Goal: Contribute content

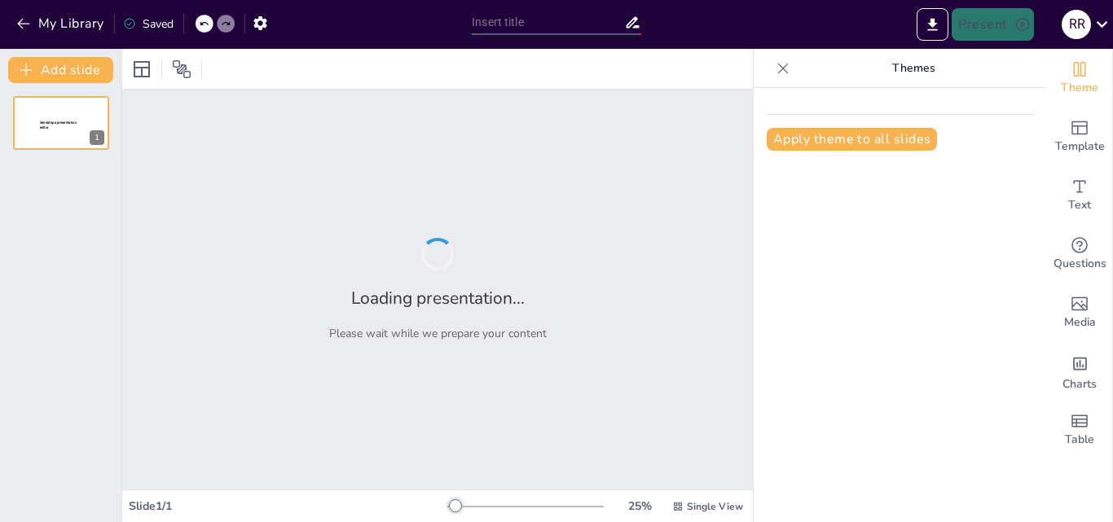
type input "Innovación Social y Sostenibilidad: Mapa de Alineación SDG del Banco Pichincha"
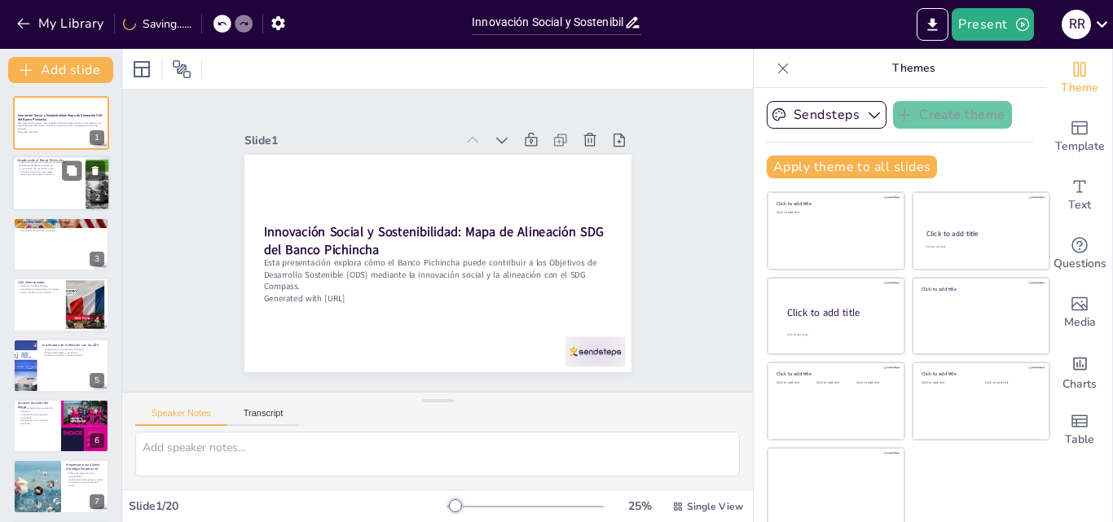
click at [51, 178] on div at bounding box center [61, 183] width 98 height 55
type textarea "Lo Ipsum Dolorsita co ad elitseddoei temp in utlaboree do ma aliqua enimadmini …"
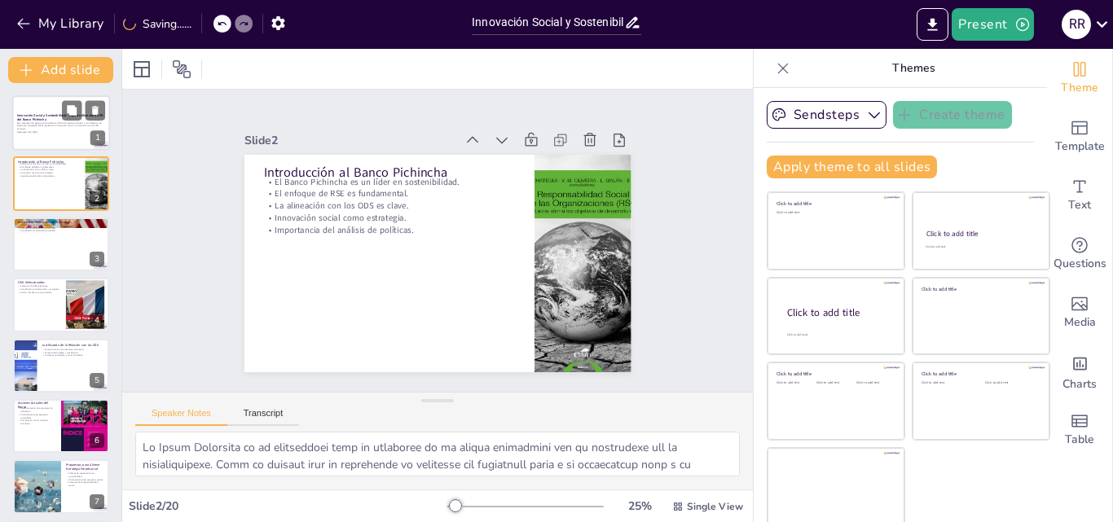
click at [46, 119] on p "Innovación Social y Sostenibilidad: Mapa de Alineación SDG del Banco Pichincha" at bounding box center [61, 117] width 88 height 9
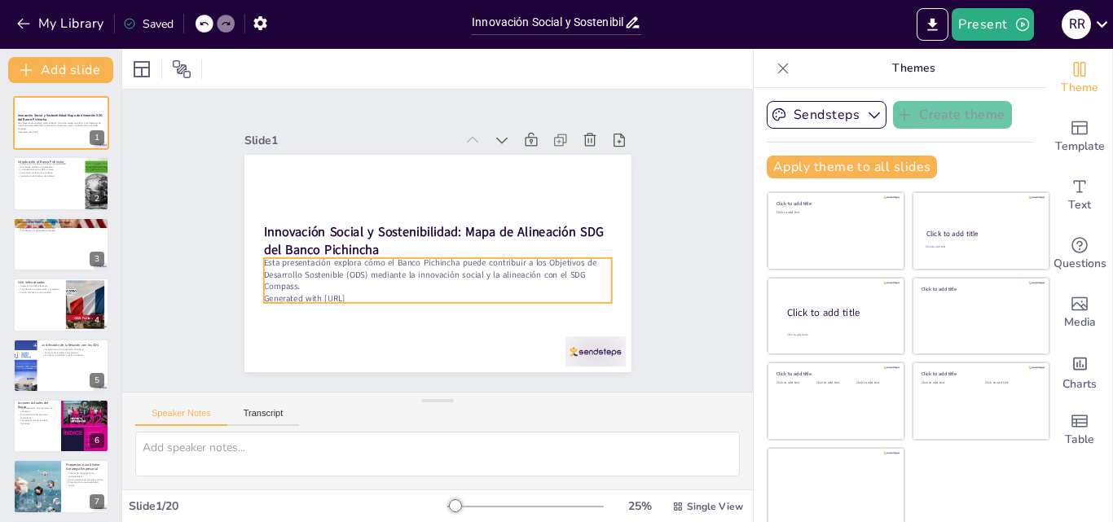
click at [377, 273] on p "Esta presentación explora cómo el Banco Pichincha puede contribuir a los Objeti…" at bounding box center [431, 274] width 348 height 108
click at [420, 297] on div at bounding box center [431, 309] width 348 height 50
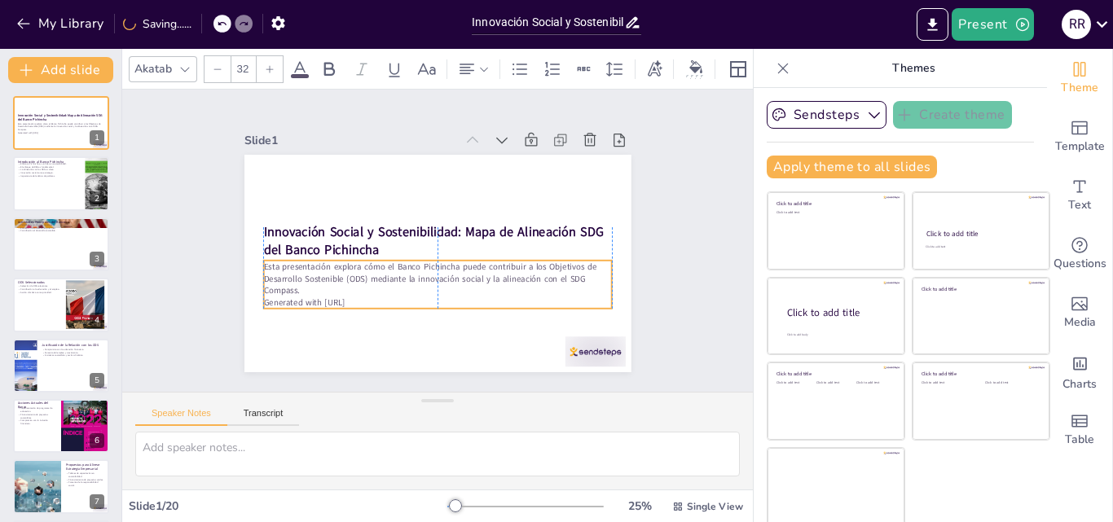
click at [419, 300] on p "Generated with [URL]" at bounding box center [430, 303] width 347 height 48
click at [47, 175] on p "Importancia del análisis de políticas." at bounding box center [49, 175] width 64 height 3
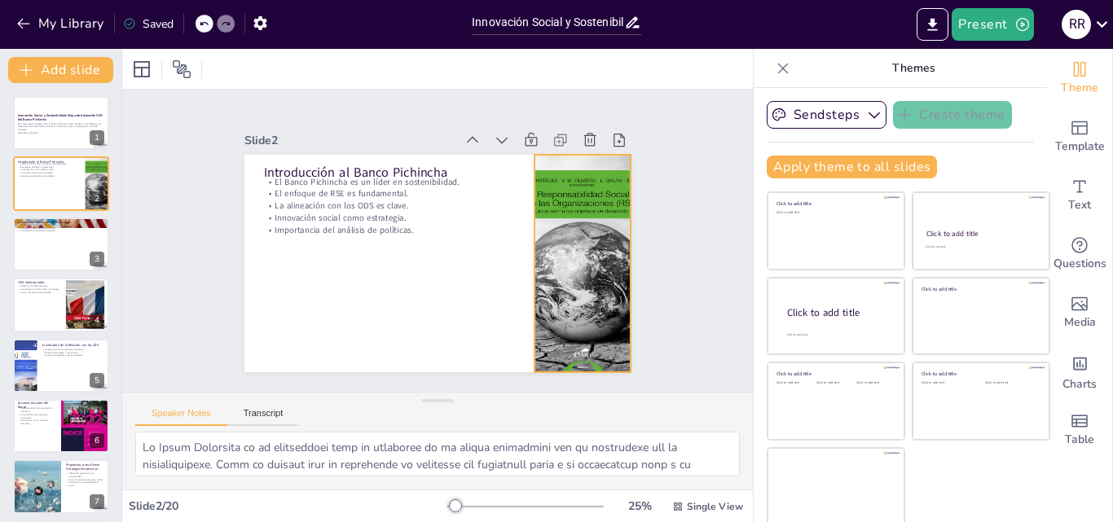
click at [595, 316] on div at bounding box center [568, 306] width 222 height 257
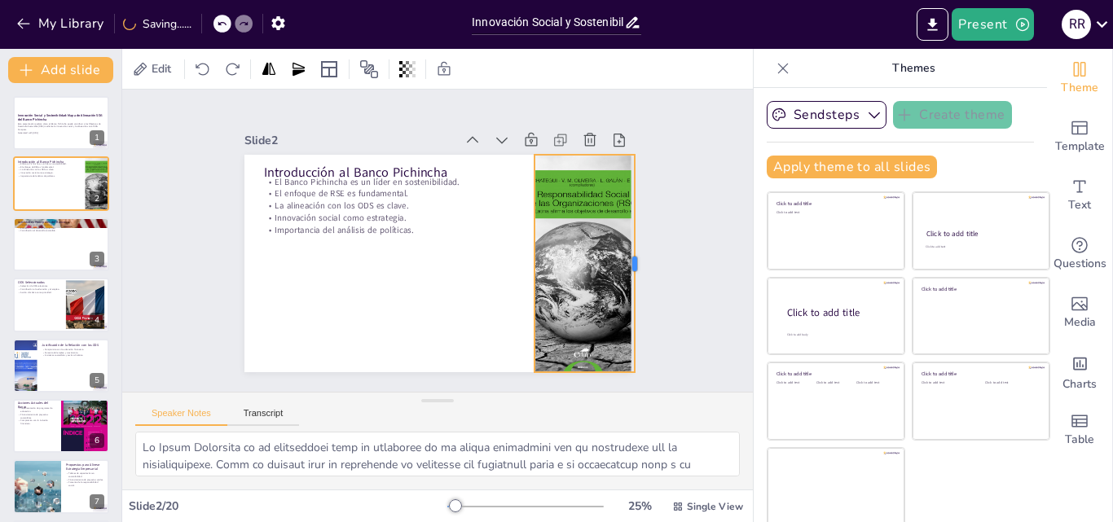
drag, startPoint x: 613, startPoint y: 257, endPoint x: 617, endPoint y: 248, distance: 10.6
click at [617, 248] on div at bounding box center [615, 345] width 100 height 204
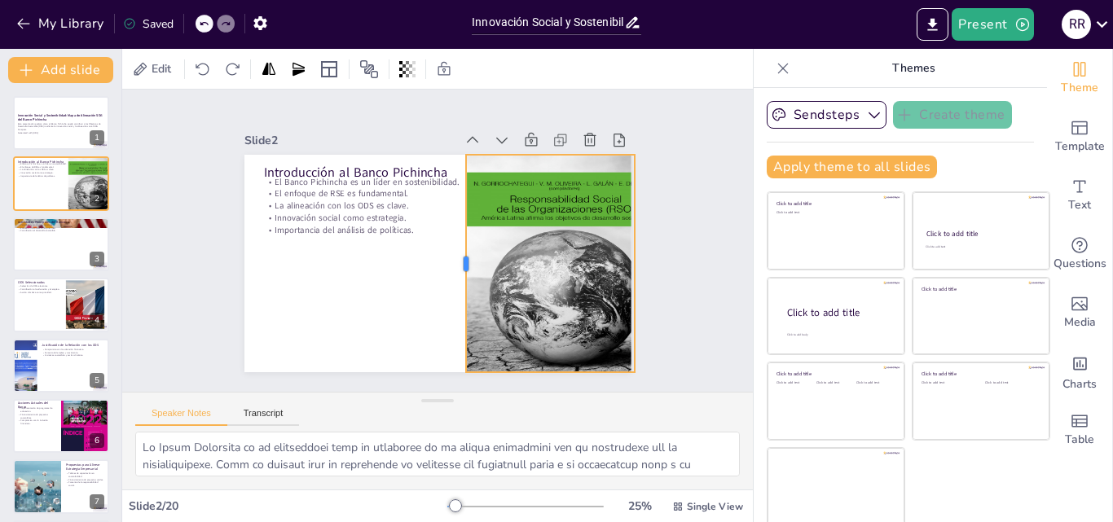
drag, startPoint x: 513, startPoint y: 257, endPoint x: 444, endPoint y: 250, distance: 68.8
click at [444, 250] on div at bounding box center [451, 269] width 80 height 211
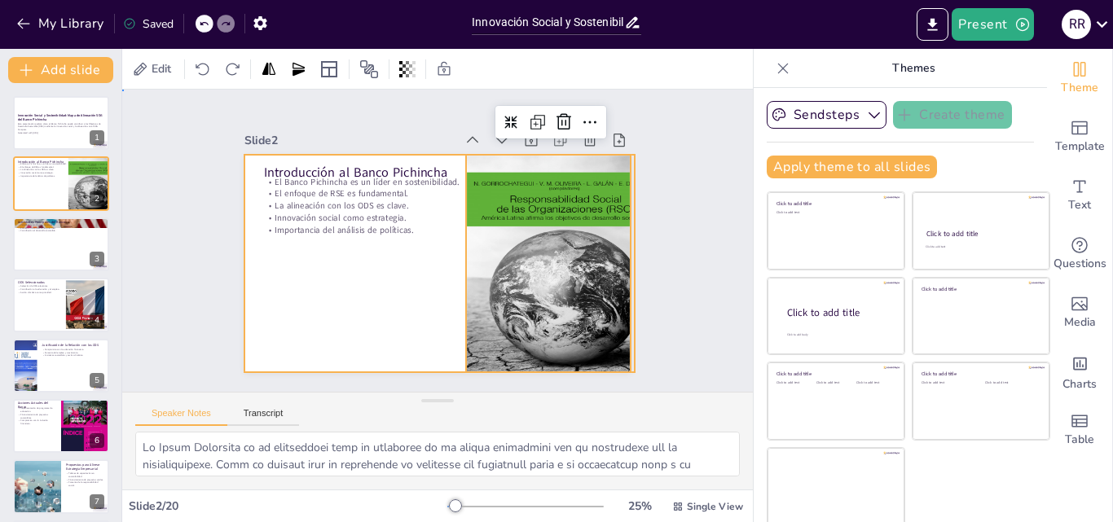
click at [328, 256] on div at bounding box center [429, 262] width 442 height 356
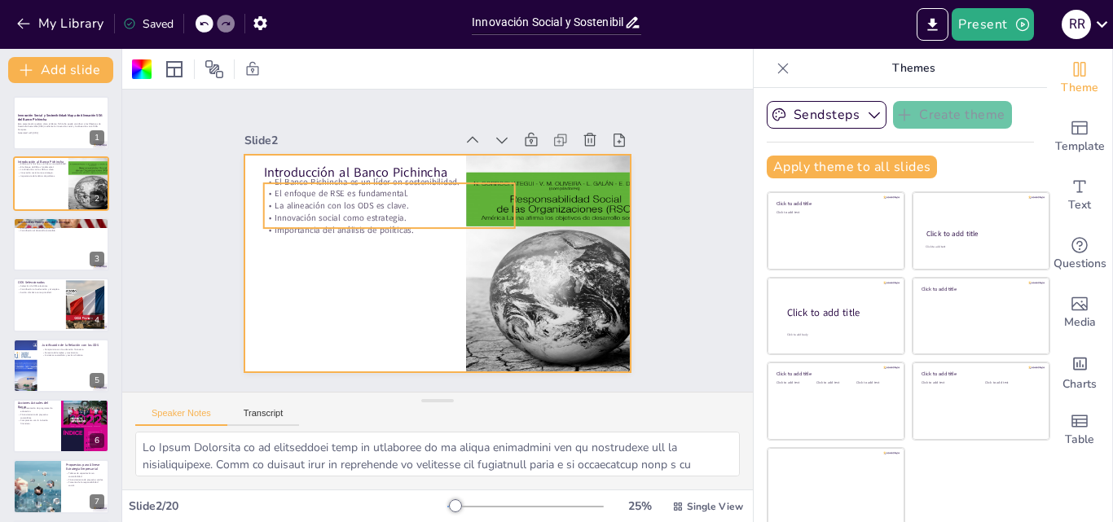
click at [478, 186] on p "El enfoque de RSE es fundamental." at bounding box center [484, 193] width 12 height 252
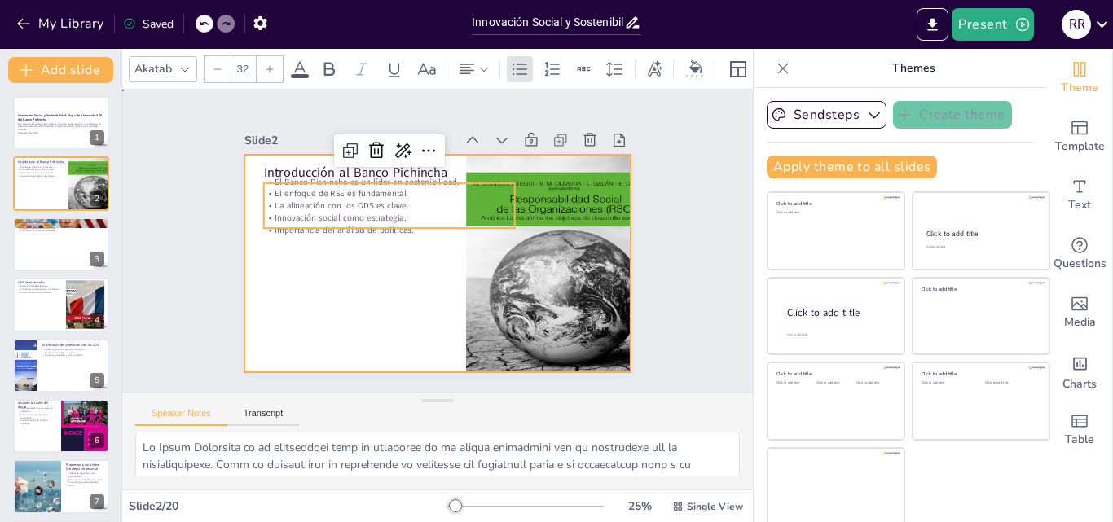
click at [287, 306] on div at bounding box center [433, 263] width 424 height 293
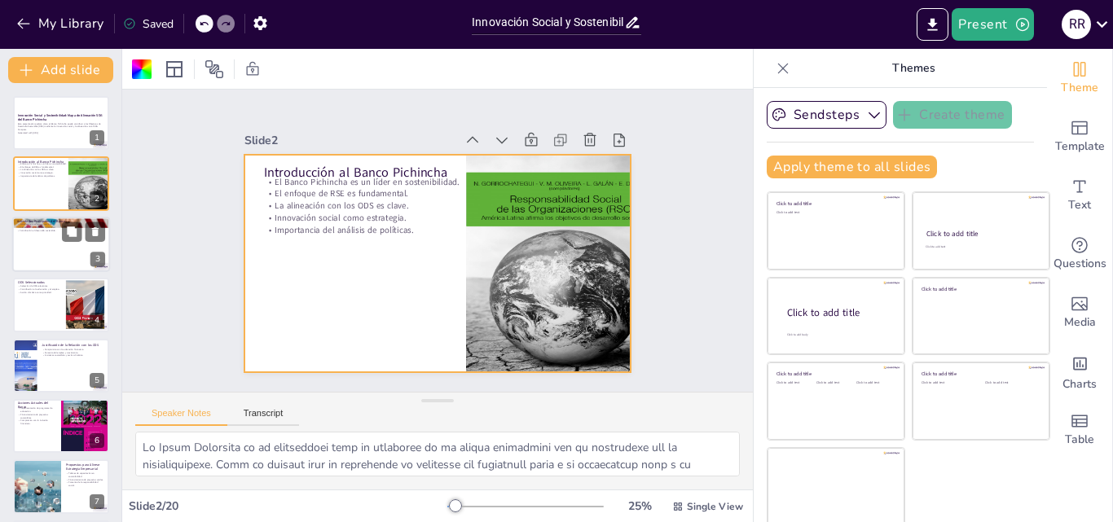
click at [45, 243] on div at bounding box center [61, 244] width 98 height 55
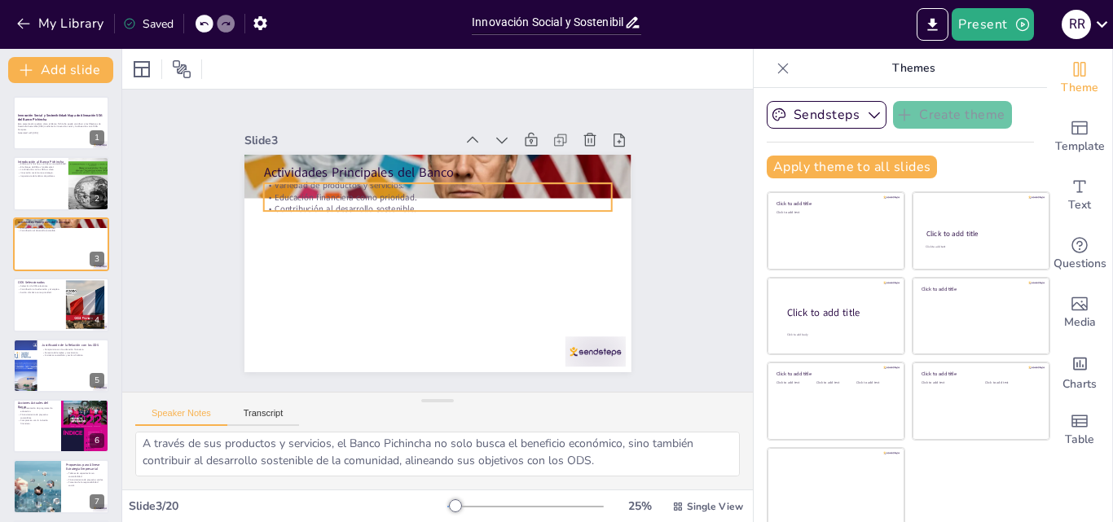
click at [413, 195] on p "Educación financiera como prioridad." at bounding box center [446, 198] width 343 height 84
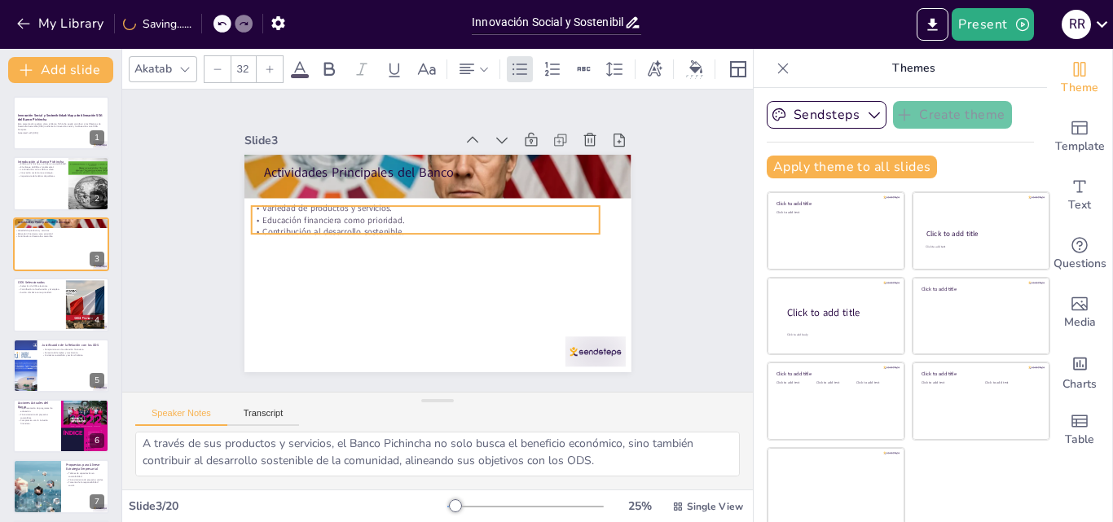
drag, startPoint x: 416, startPoint y: 192, endPoint x: 404, endPoint y: 215, distance: 25.9
click at [404, 215] on p "Educación financiera como prioridad." at bounding box center [429, 218] width 343 height 84
click at [405, 226] on p "Contribución al desarrollo sostenible." at bounding box center [427, 229] width 343 height 84
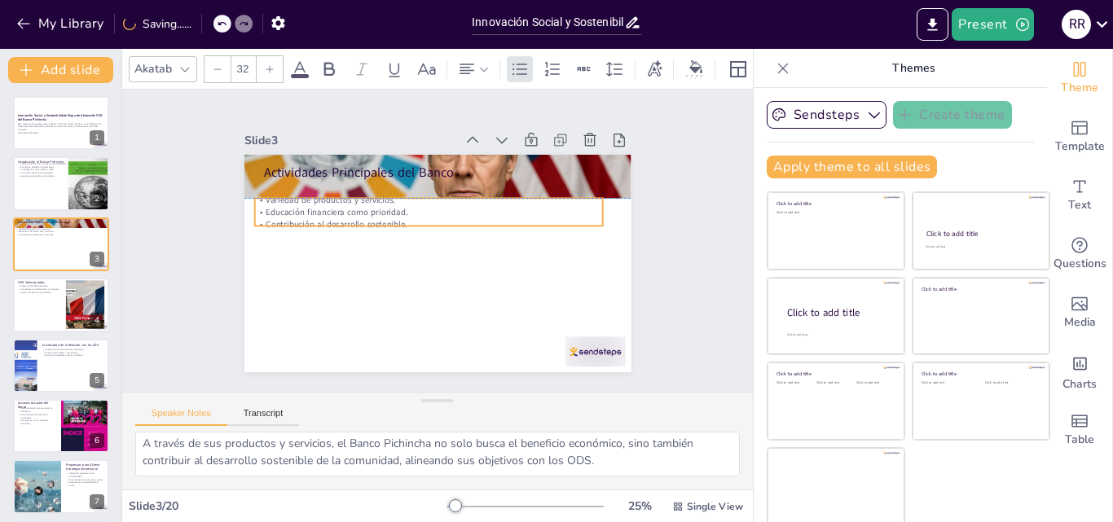
click at [408, 219] on p "Contribución al desarrollo sostenible." at bounding box center [433, 222] width 335 height 119
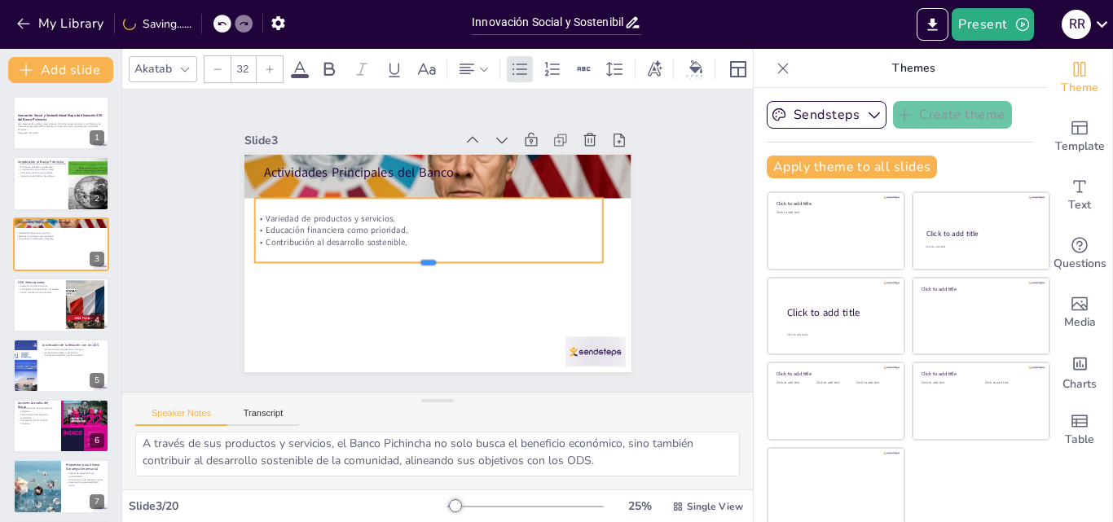
drag, startPoint x: 408, startPoint y: 219, endPoint x: 396, endPoint y: 256, distance: 38.7
click at [396, 256] on div at bounding box center [422, 266] width 343 height 85
click at [411, 227] on p "Educación financiera como prioridad." at bounding box center [424, 225] width 335 height 119
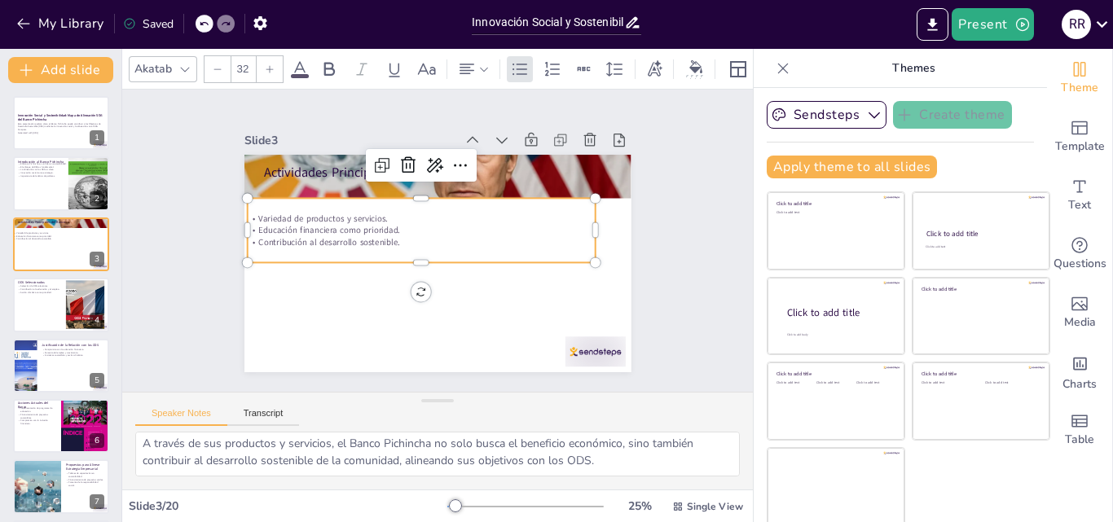
scroll to position [3, 0]
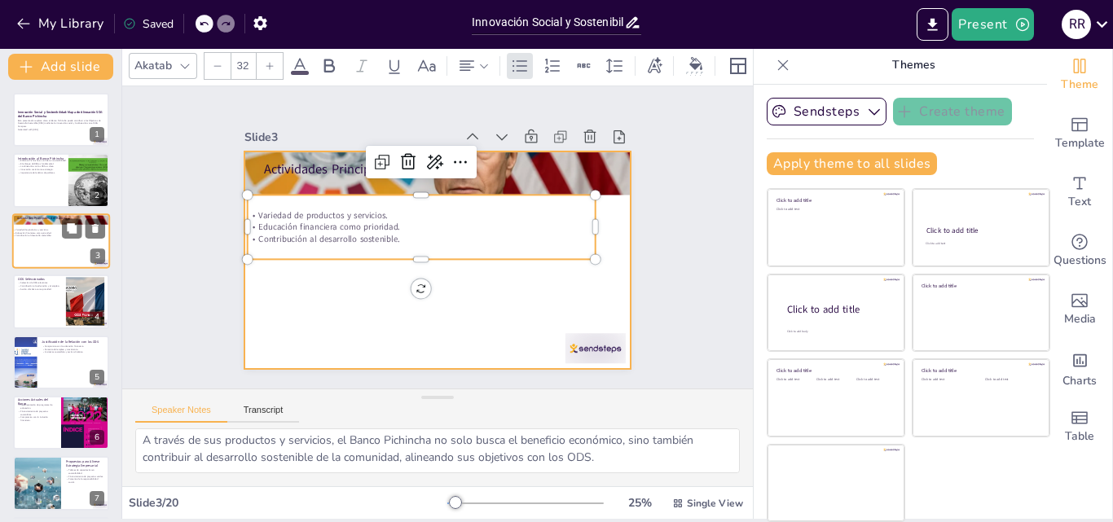
click at [41, 246] on div at bounding box center [61, 240] width 98 height 55
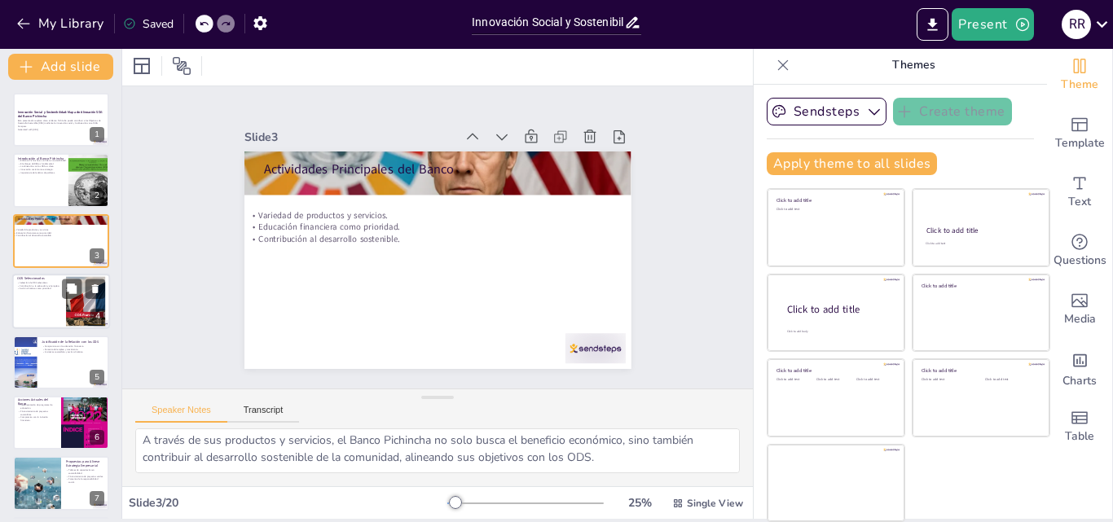
click at [42, 310] on div at bounding box center [61, 301] width 98 height 55
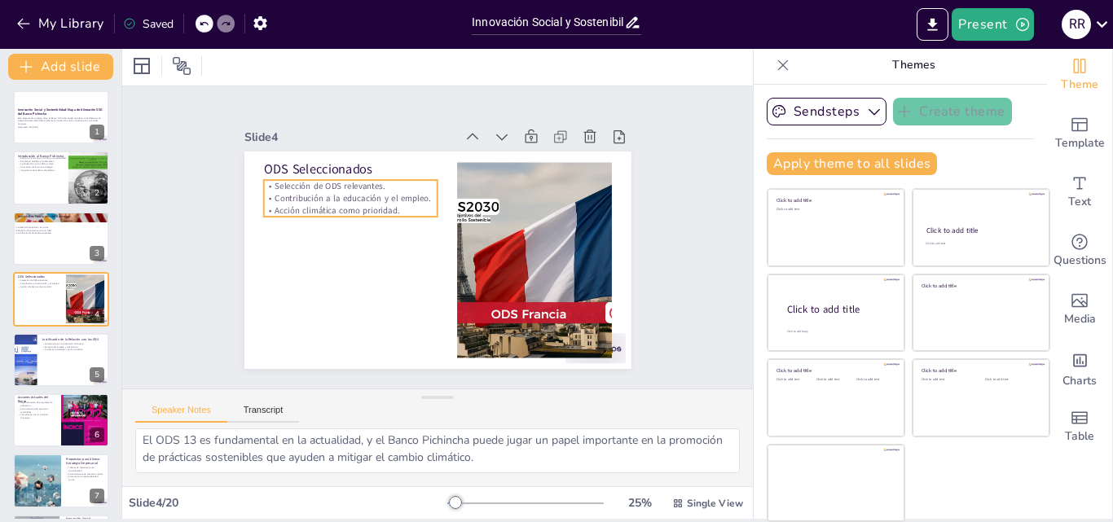
click at [309, 209] on p "Acción climática como prioridad." at bounding box center [353, 202] width 174 height 30
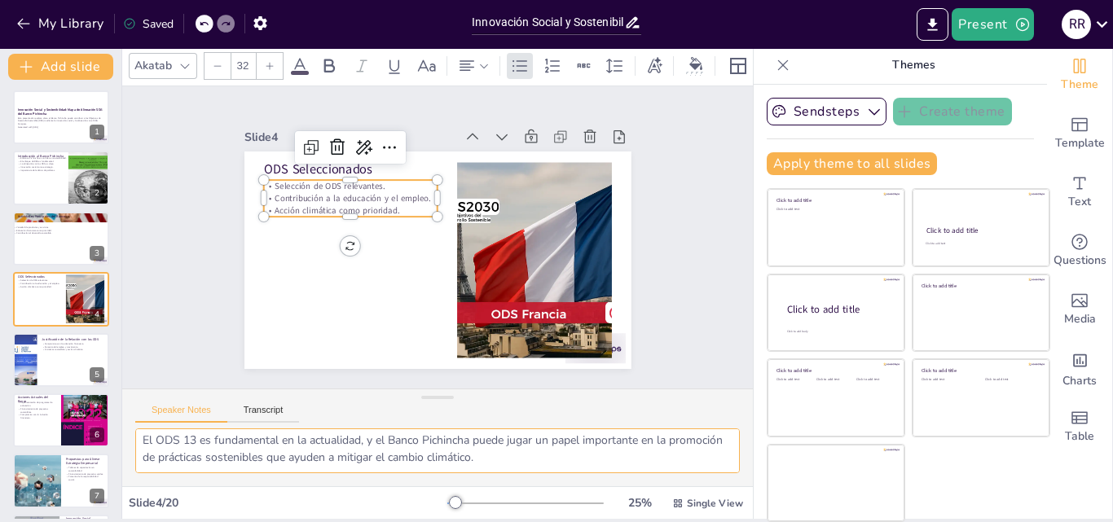
click at [268, 443] on textarea "La selección de ODS relevantes es crucial para que el Banco Pichincha pueda enf…" at bounding box center [437, 451] width 605 height 45
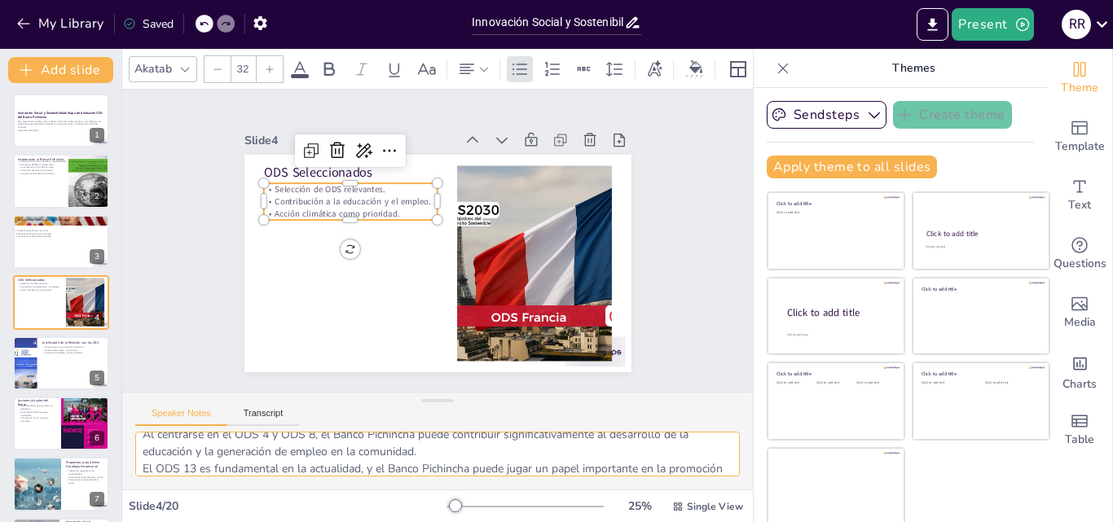
scroll to position [73, 0]
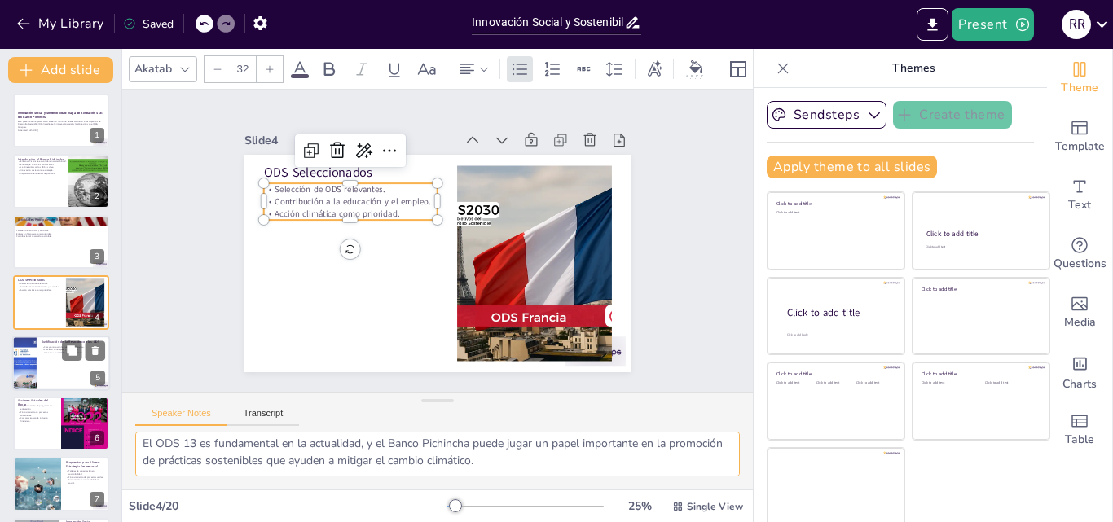
click at [46, 363] on div at bounding box center [61, 363] width 98 height 55
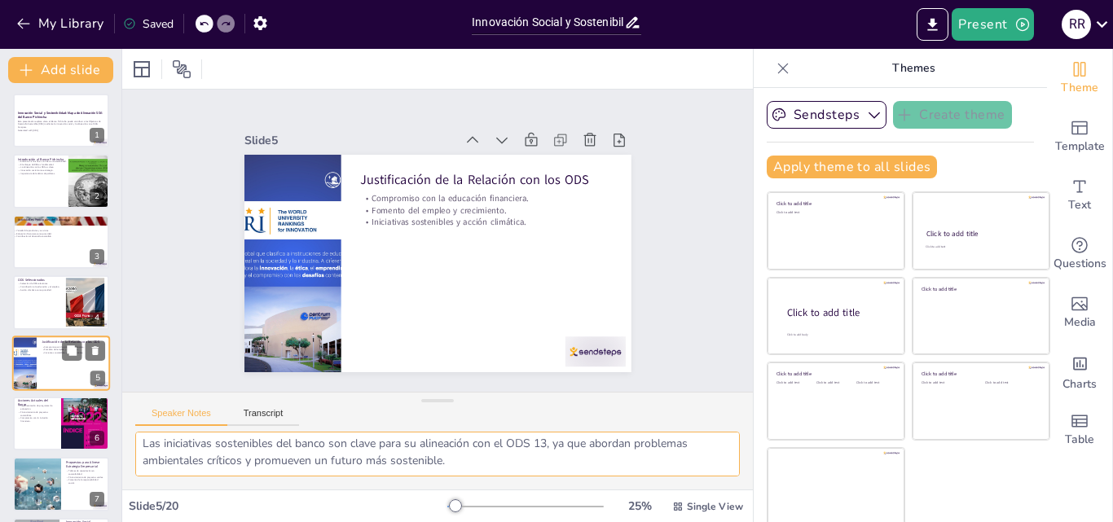
scroll to position [63, 0]
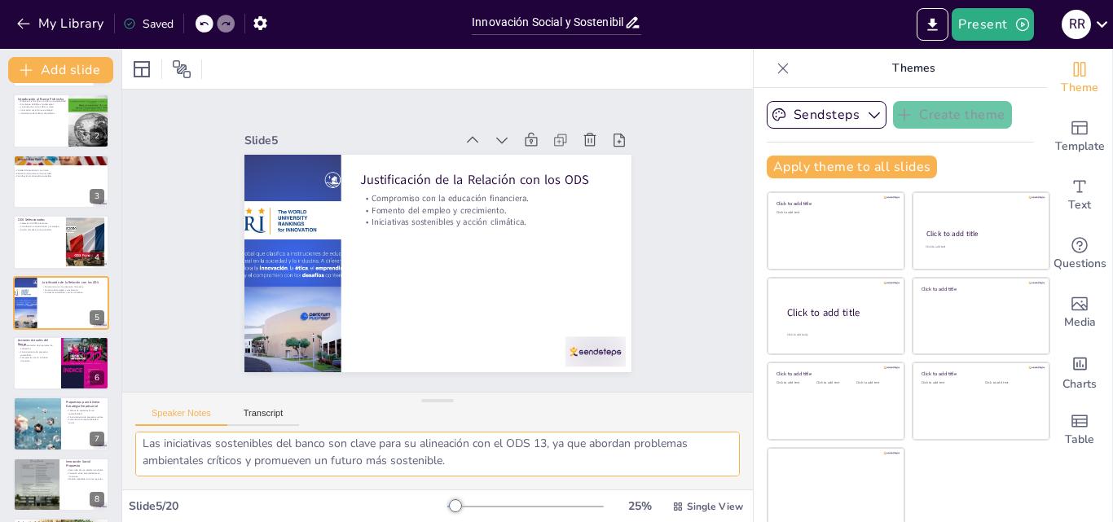
click at [343, 454] on textarea "El compromiso del Banco Pichincha con la educación financiera es una base sólid…" at bounding box center [437, 454] width 605 height 45
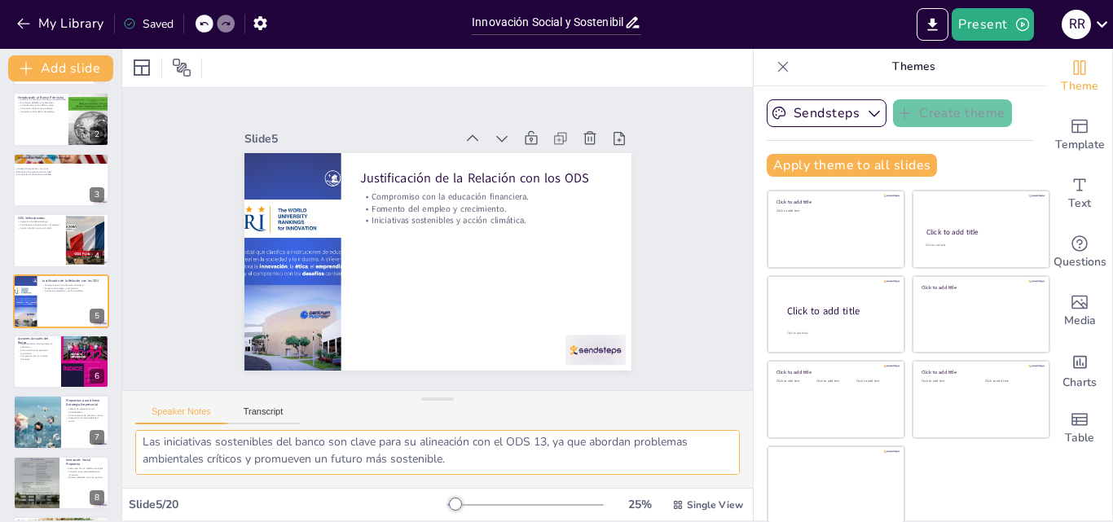
scroll to position [0, 0]
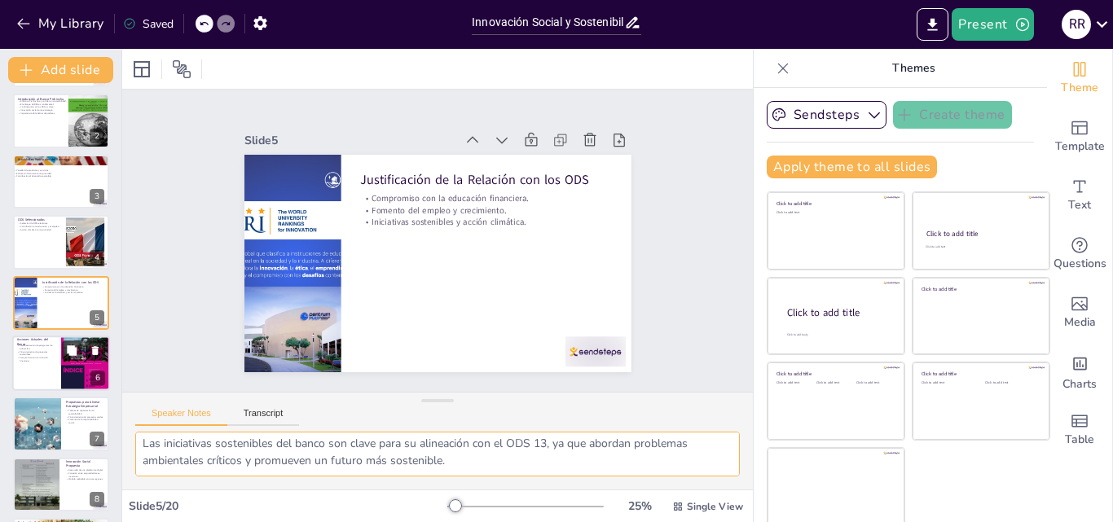
click at [50, 347] on p "Implementación de programas de educación." at bounding box center [36, 347] width 39 height 6
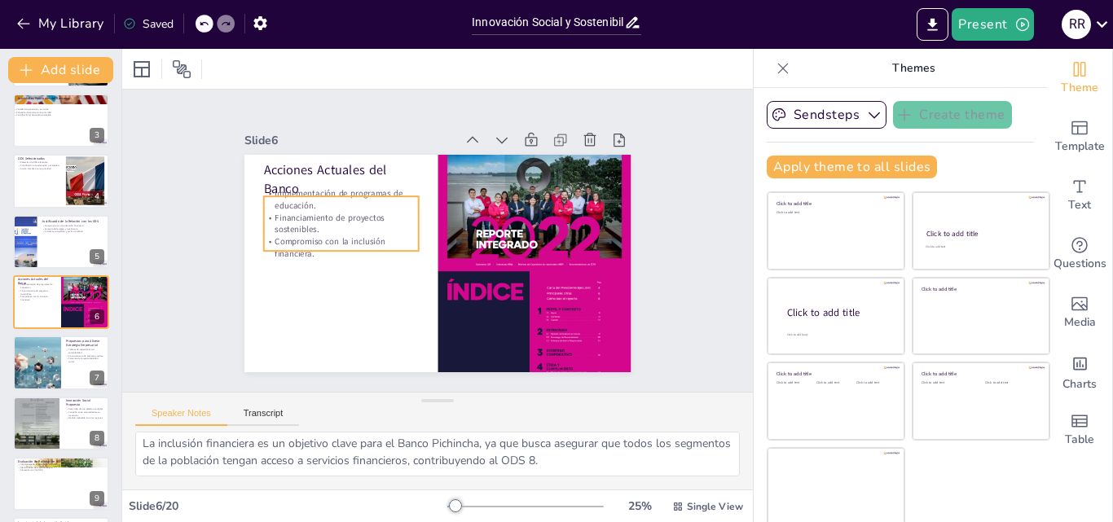
click at [407, 220] on p "Financiamiento de proyectos sostenibles." at bounding box center [434, 142] width 55 height 156
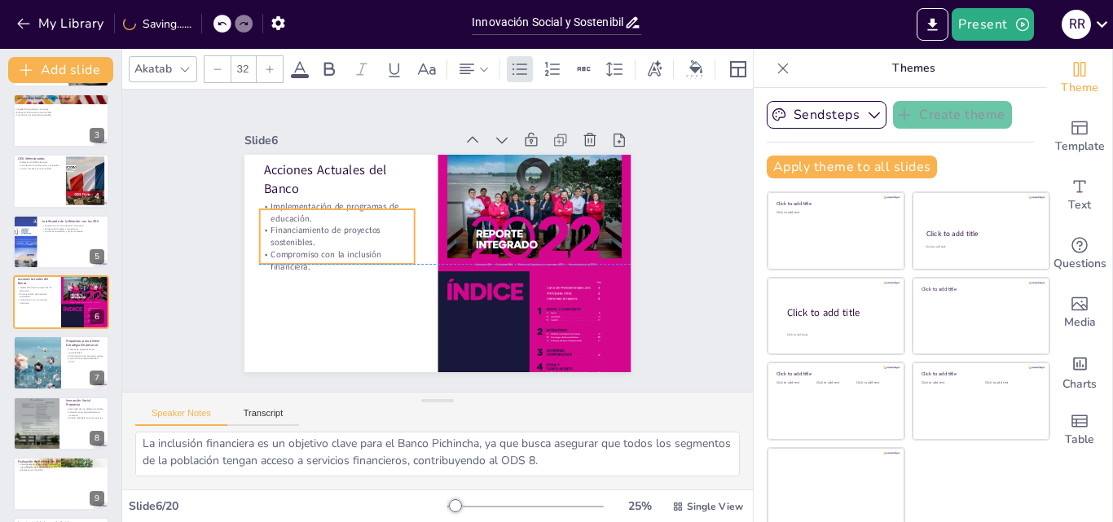
drag, startPoint x: 301, startPoint y: 218, endPoint x: 297, endPoint y: 229, distance: 11.7
click at [297, 229] on p "Financiamiento de proyectos sostenibles." at bounding box center [340, 214] width 156 height 55
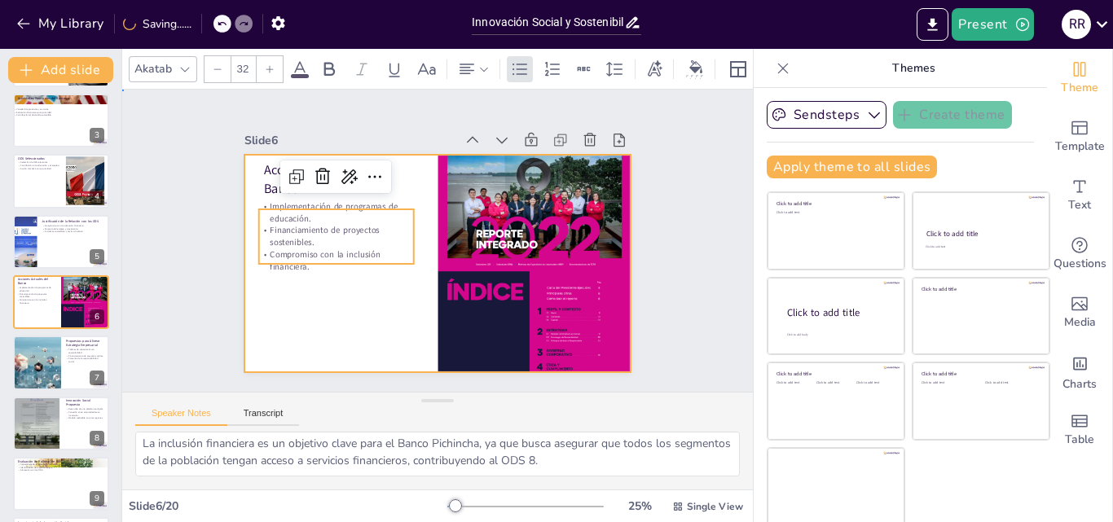
click at [301, 298] on div at bounding box center [433, 263] width 424 height 293
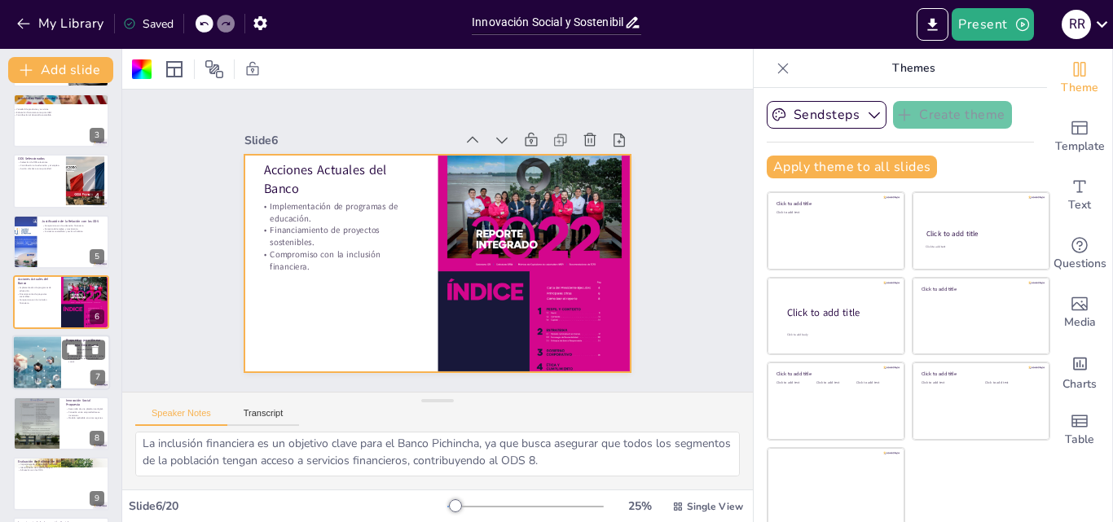
click at [63, 377] on div at bounding box center [61, 363] width 98 height 55
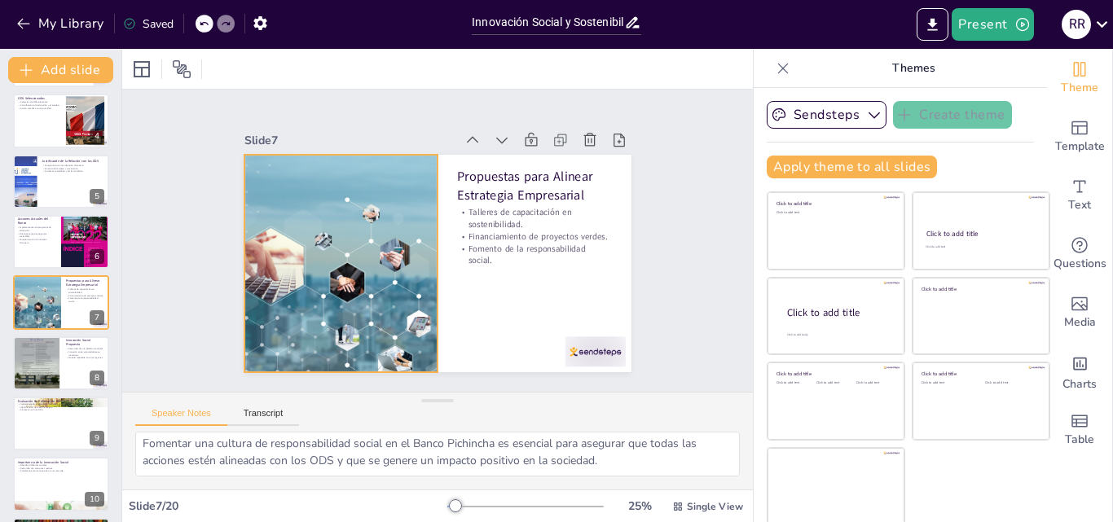
scroll to position [3, 0]
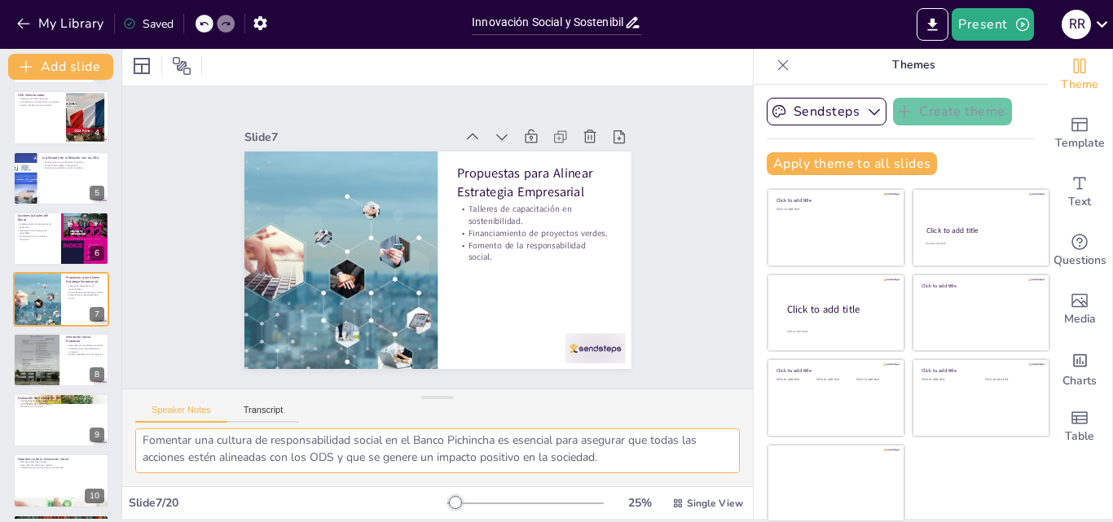
click at [341, 435] on textarea "Los talleres de capacitación en sostenibilidad son una herramienta efectiva par…" at bounding box center [437, 451] width 605 height 45
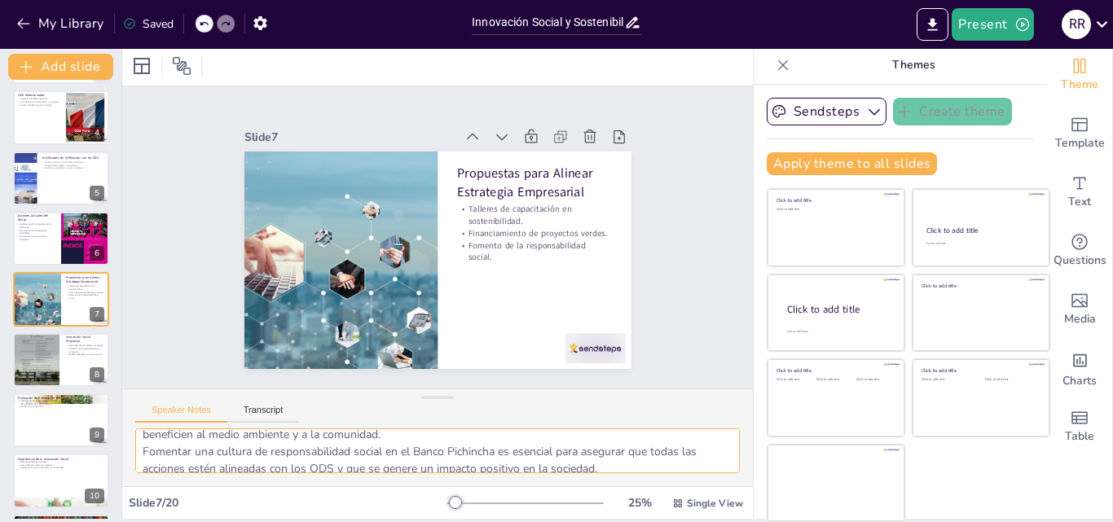
scroll to position [73, 0]
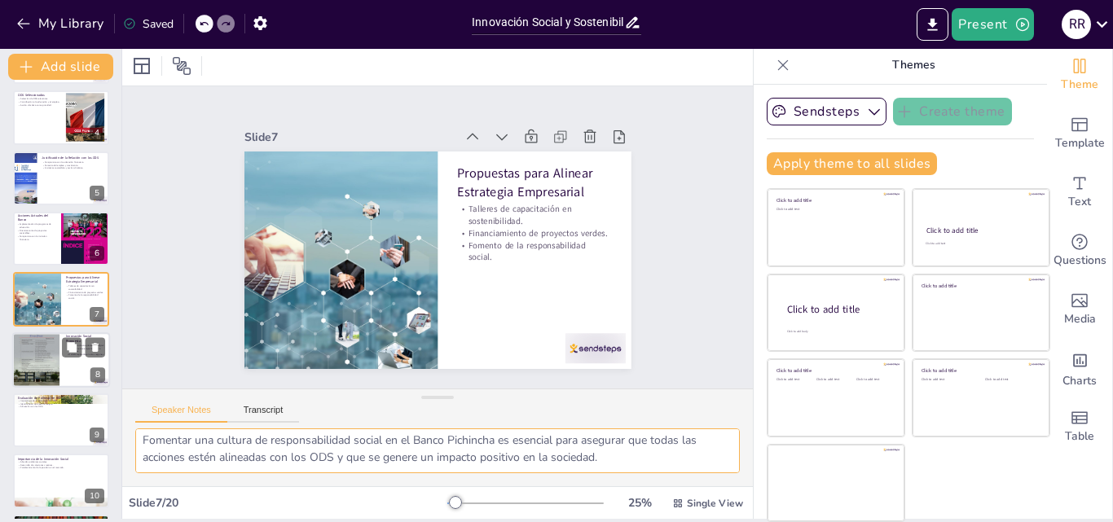
click at [33, 343] on div at bounding box center [36, 359] width 49 height 69
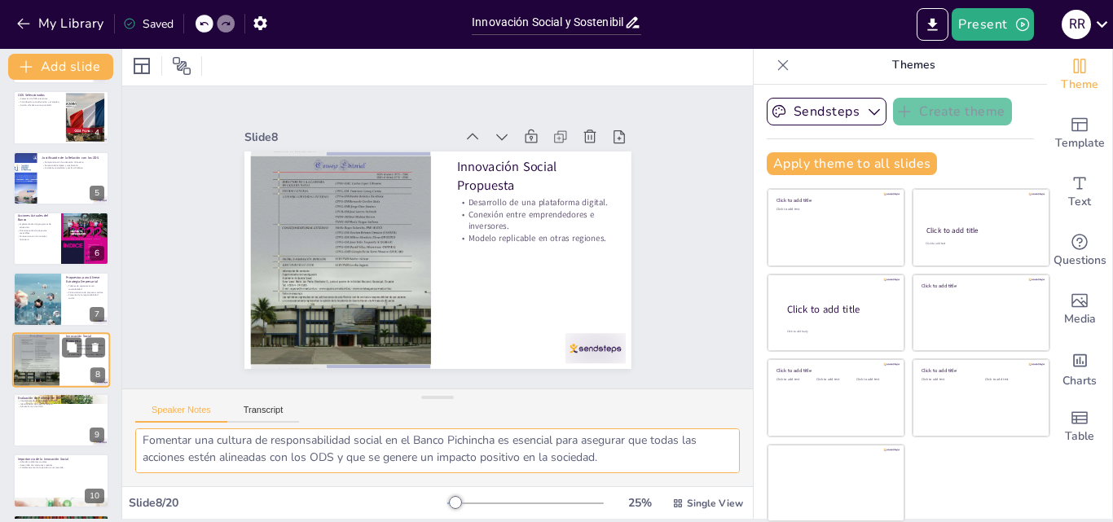
type textarea "La creación de una plataforma digital es una innovación que puede facilitar la …"
